Goal: Information Seeking & Learning: Learn about a topic

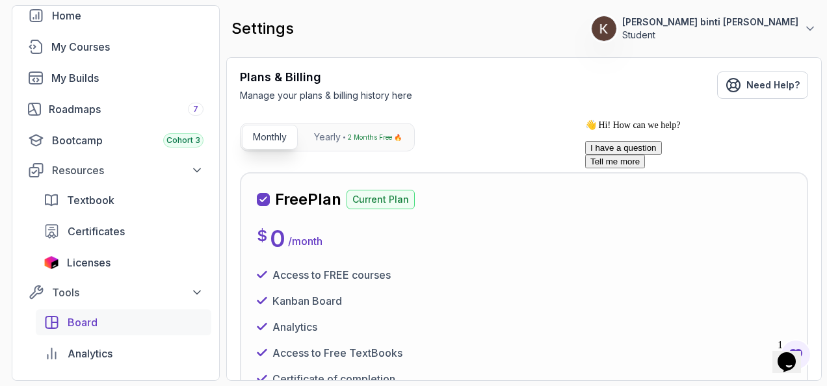
scroll to position [69, 0]
click at [143, 47] on div "My Courses" at bounding box center [127, 47] width 152 height 16
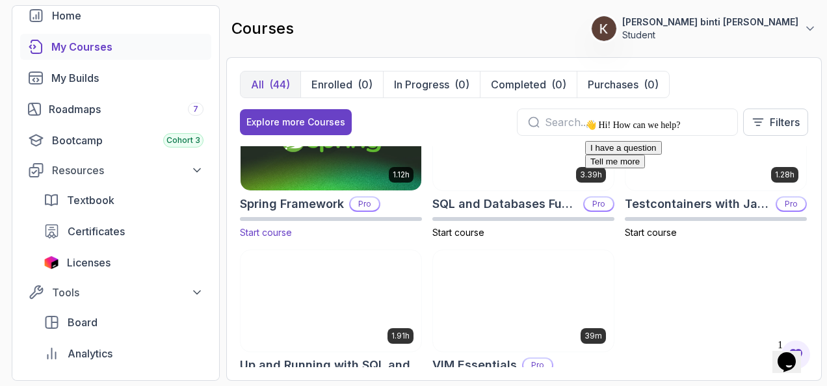
scroll to position [2149, 0]
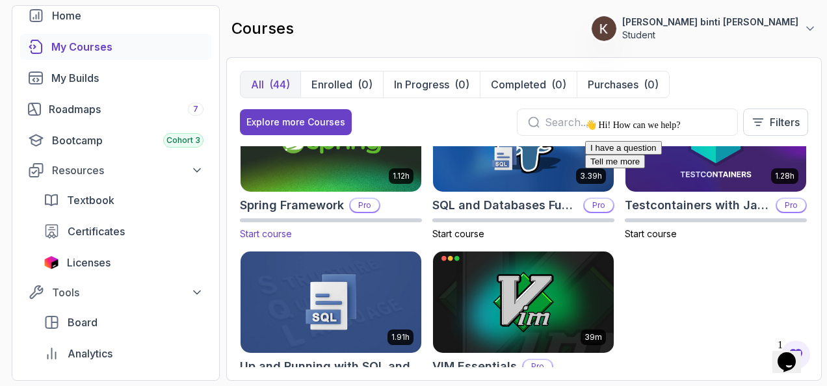
click at [282, 229] on span "Start course" at bounding box center [266, 233] width 52 height 11
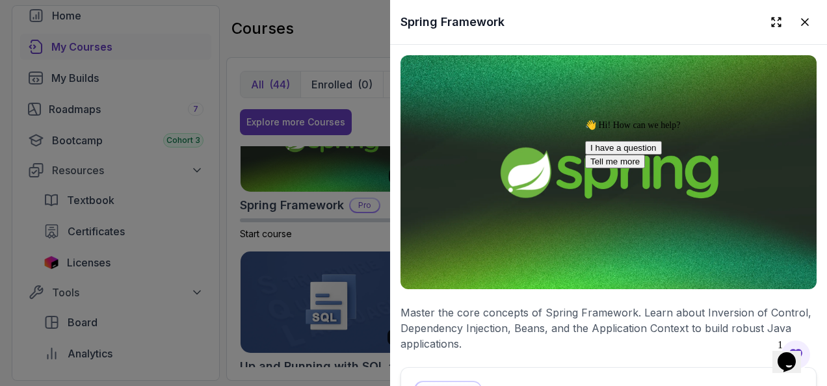
click at [791, 35] on div "Spring Framework" at bounding box center [608, 22] width 437 height 44
click at [449, 382] on p "Pro Course" at bounding box center [449, 390] width 66 height 16
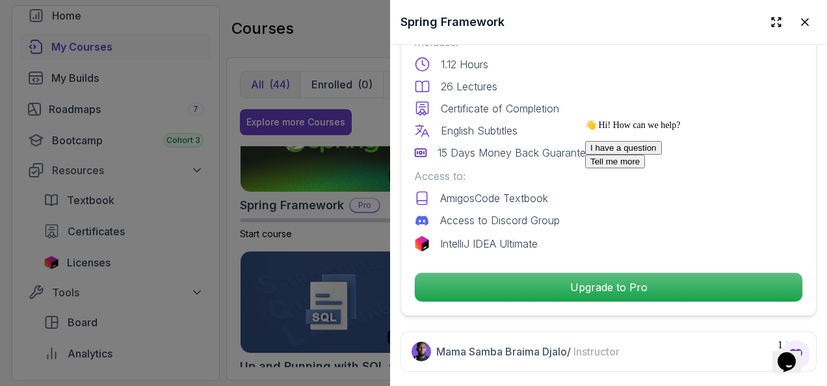
click at [611, 168] on div "I have a question Tell me more" at bounding box center [702, 154] width 234 height 27
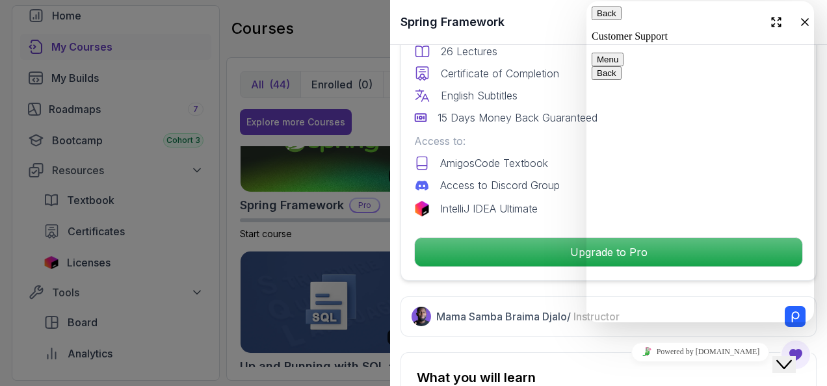
scroll to position [416, 0]
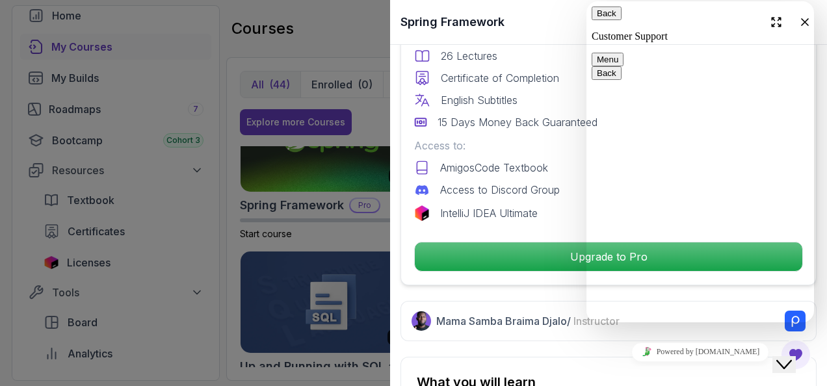
click at [607, 20] on button "Back" at bounding box center [607, 14] width 30 height 14
click at [557, 92] on div "English Subtitles" at bounding box center [608, 100] width 389 height 16
click at [546, 165] on p "AmigosCode Textbook" at bounding box center [494, 168] width 108 height 16
click at [781, 358] on div "Close Chat This icon closes the chat window." at bounding box center [785, 365] width 16 height 16
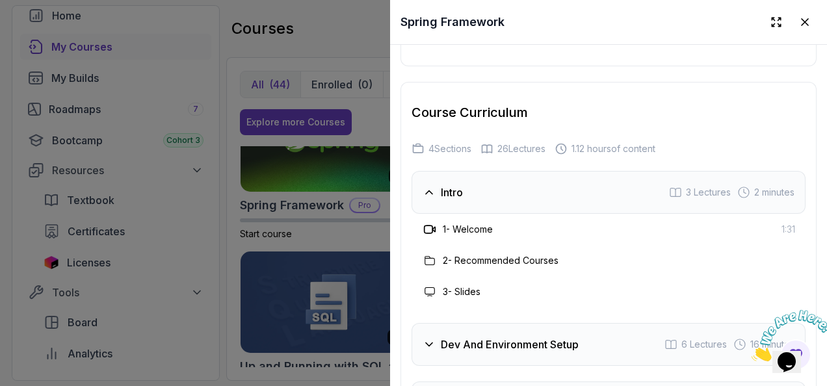
scroll to position [2172, 0]
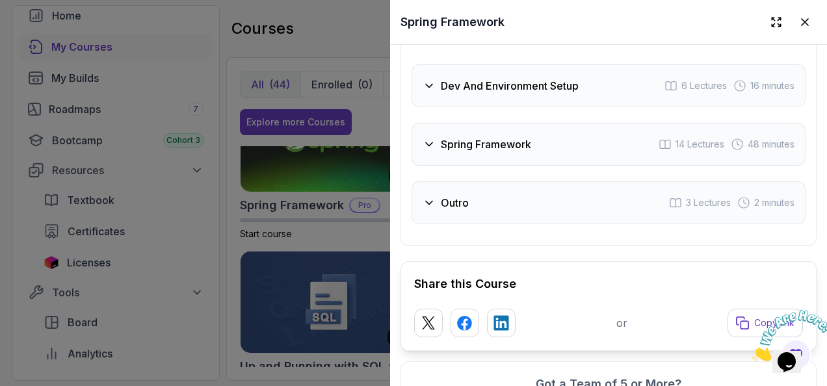
click at [476, 139] on div "Spring Framework 14 Lectures 48 minutes" at bounding box center [609, 144] width 394 height 43
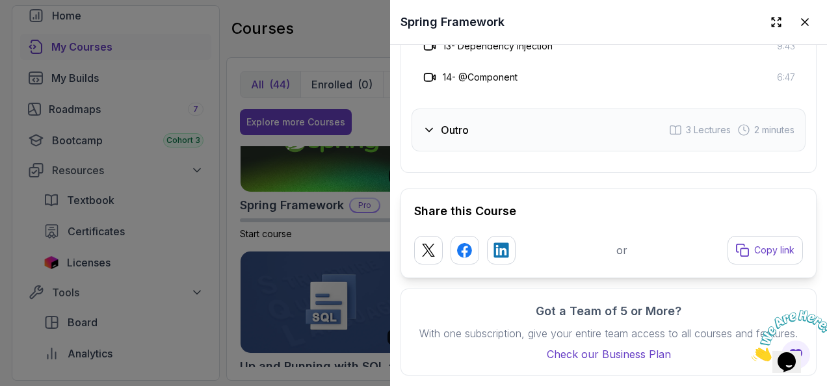
scroll to position [2595, 0]
click at [464, 135] on h3 "Outro" at bounding box center [455, 130] width 28 height 16
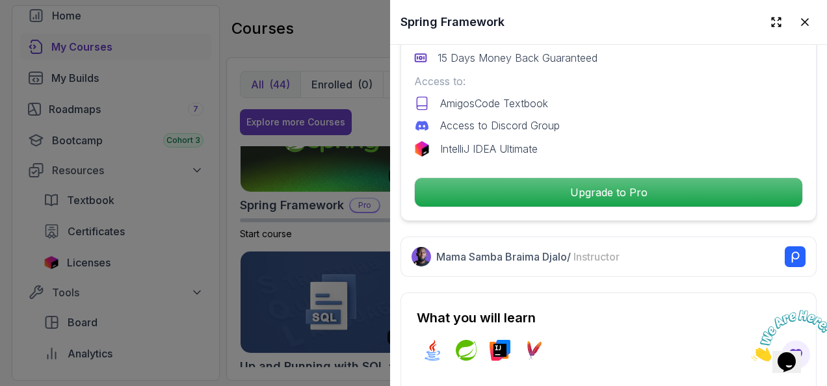
scroll to position [479, 0]
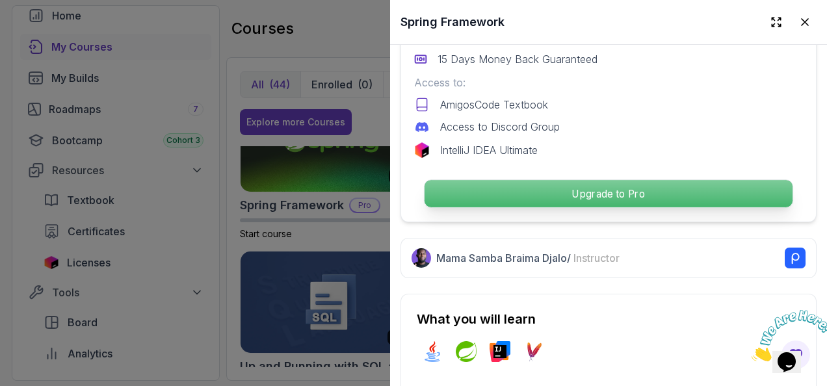
click at [464, 189] on p "Upgrade to Pro" at bounding box center [609, 193] width 368 height 27
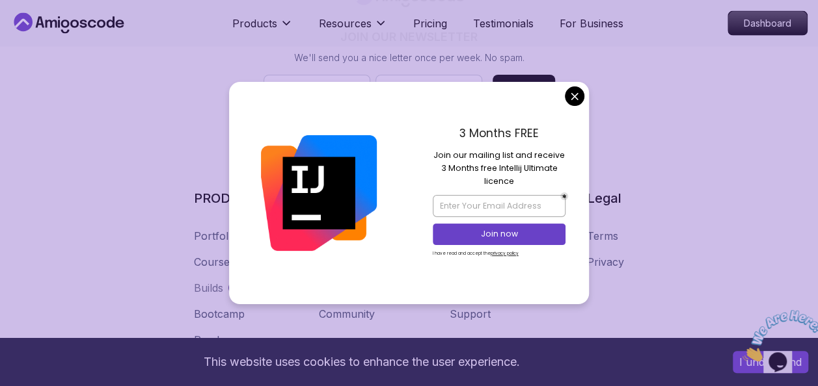
scroll to position [1450, 0]
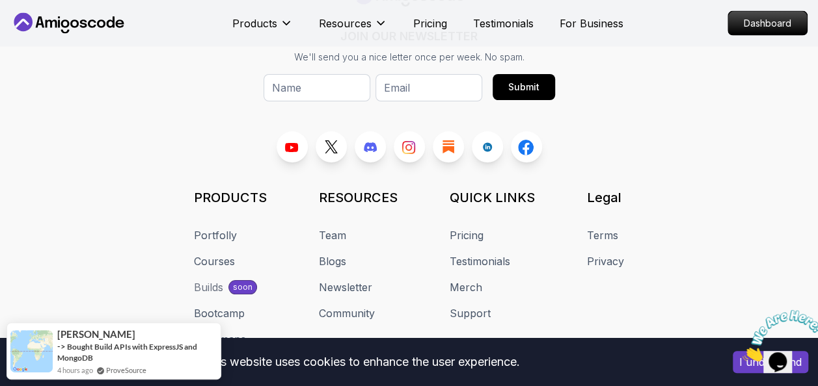
click at [574, 101] on div "JOIN OUR NEWSLETTER We'll send you a nice letter once per week. No spam. Submit…" at bounding box center [408, 180] width 797 height 388
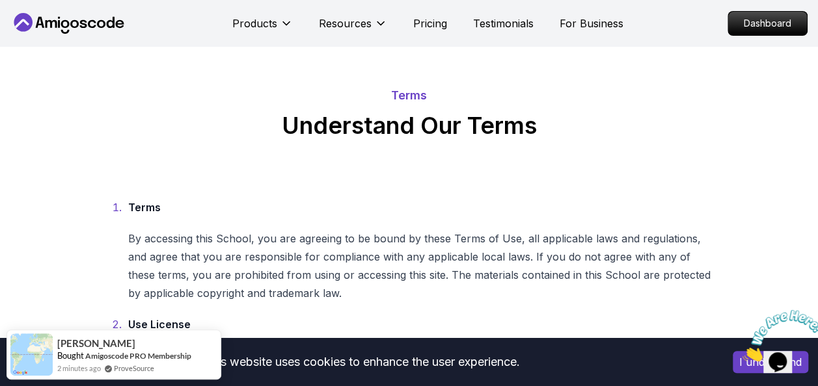
scroll to position [0, 0]
